Goal: Information Seeking & Learning: Learn about a topic

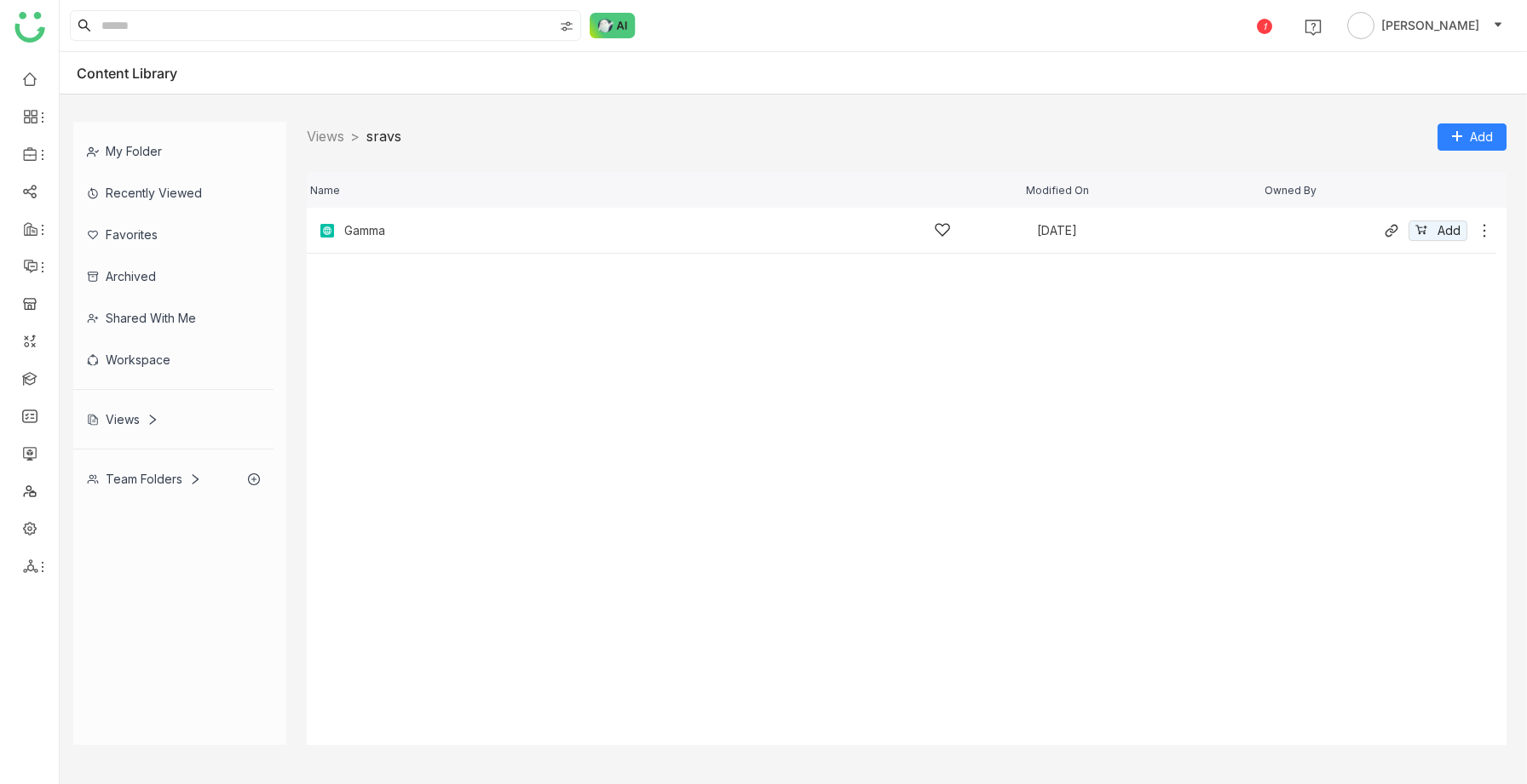
click at [392, 220] on div "Gamma [DATE] Add" at bounding box center [902, 231] width 1189 height 46
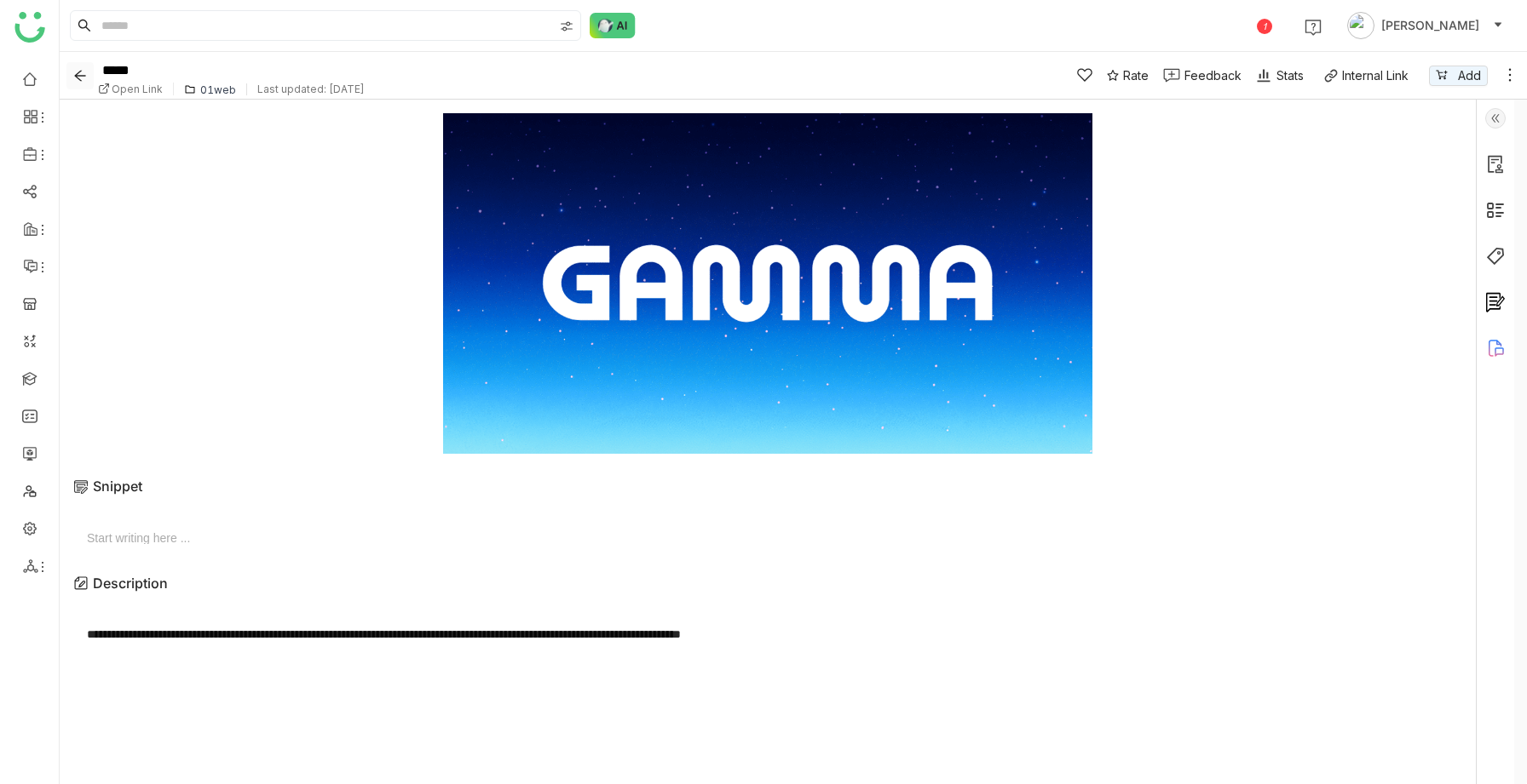
click at [85, 79] on icon "Back" at bounding box center [79, 75] width 13 height 13
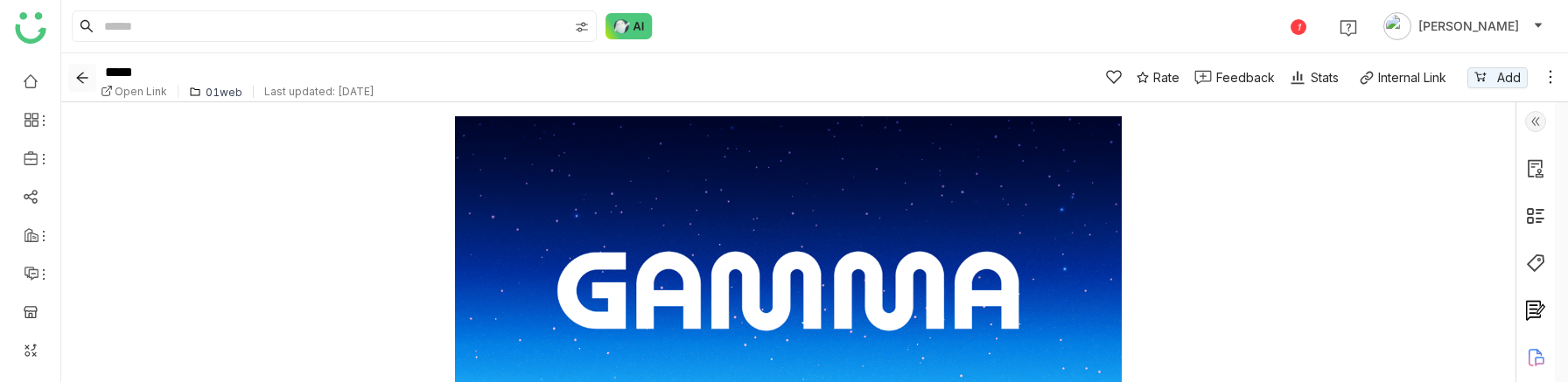
click at [79, 86] on button "Back" at bounding box center [82, 77] width 28 height 28
